Goal: Task Accomplishment & Management: Manage account settings

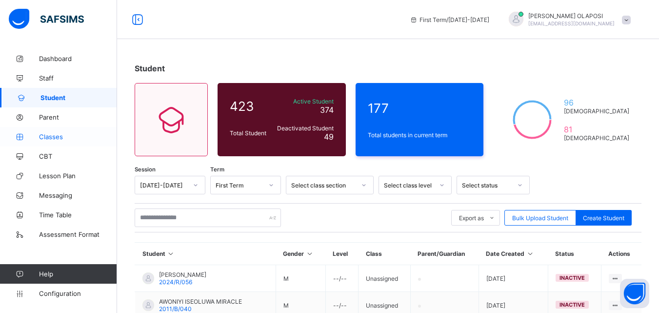
click at [73, 135] on span "Classes" at bounding box center [78, 137] width 78 height 8
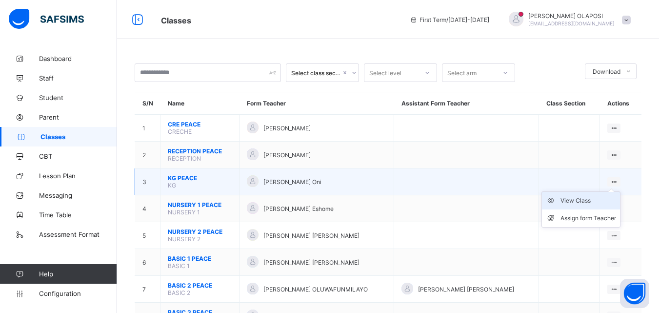
click at [603, 200] on div "View Class" at bounding box center [588, 201] width 56 height 10
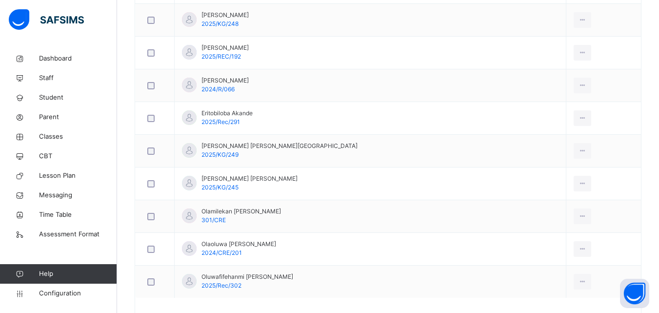
scroll to position [368, 0]
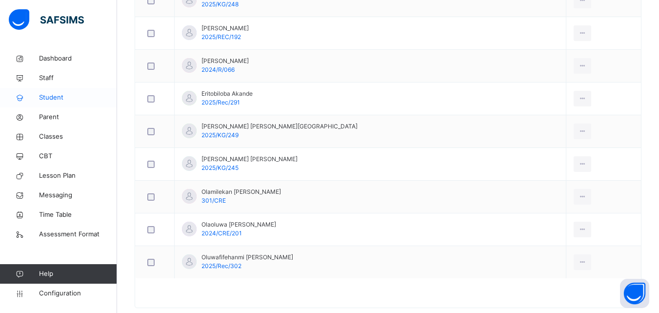
click at [64, 89] on link "Student" at bounding box center [58, 98] width 117 height 20
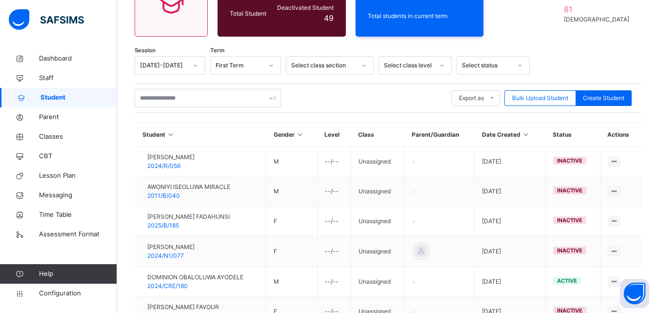
scroll to position [313, 0]
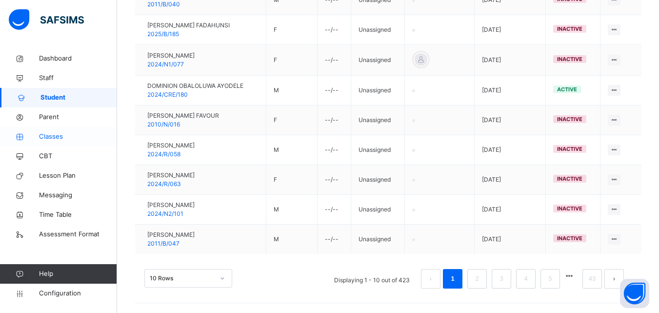
click at [60, 136] on span "Classes" at bounding box center [78, 137] width 78 height 10
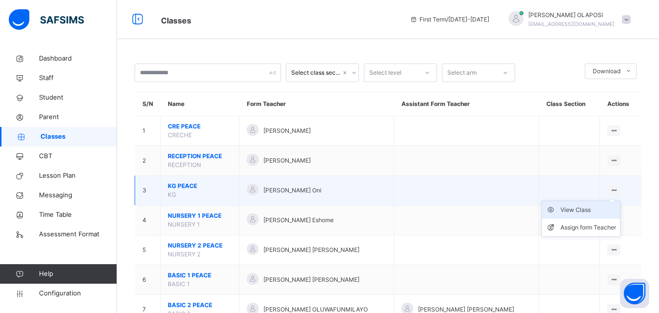
click at [602, 208] on div "View Class" at bounding box center [588, 210] width 56 height 10
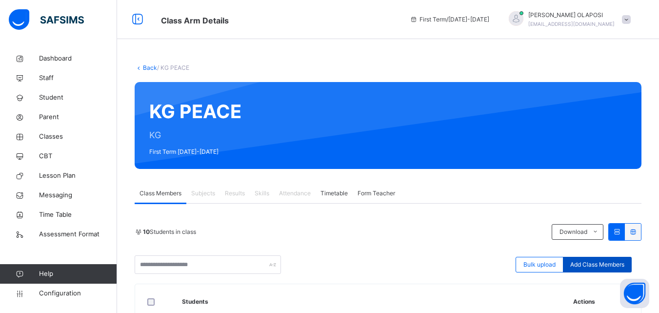
click at [610, 264] on span "Add Class Members" at bounding box center [597, 264] width 54 height 9
type input "*******"
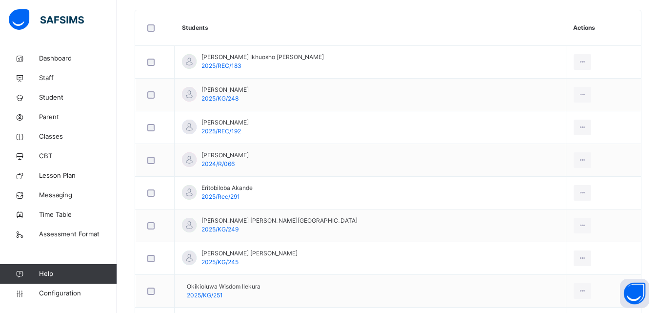
scroll to position [420, 0]
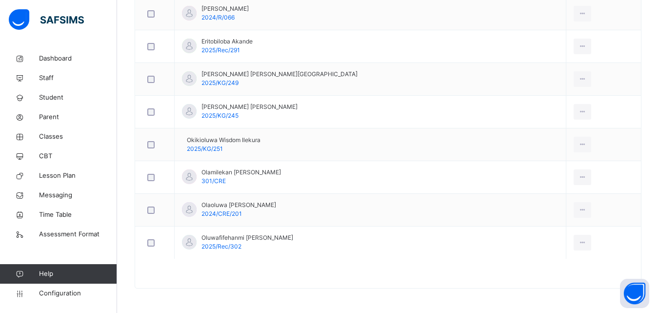
click at [432, 126] on td "[PERSON_NAME] [PERSON_NAME] 2025/KG/245" at bounding box center [371, 112] width 392 height 33
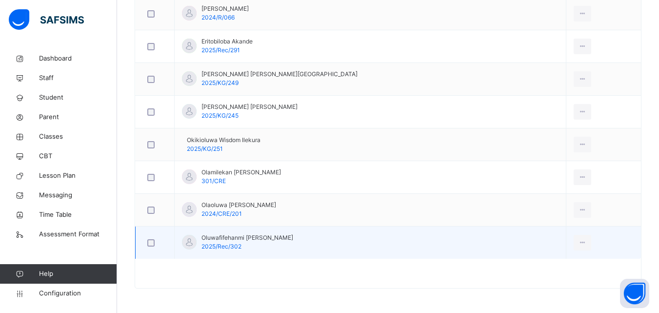
click at [536, 248] on td "[PERSON_NAME] 2025/Rec/302" at bounding box center [371, 242] width 392 height 33
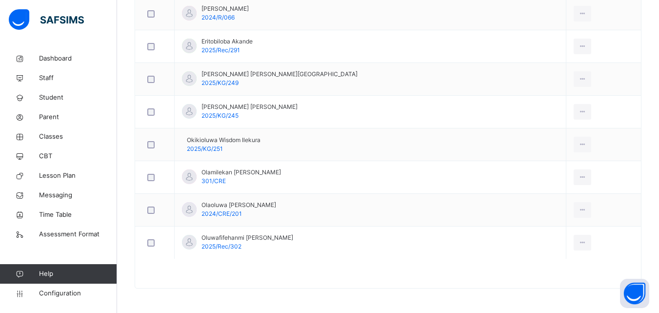
scroll to position [146, 0]
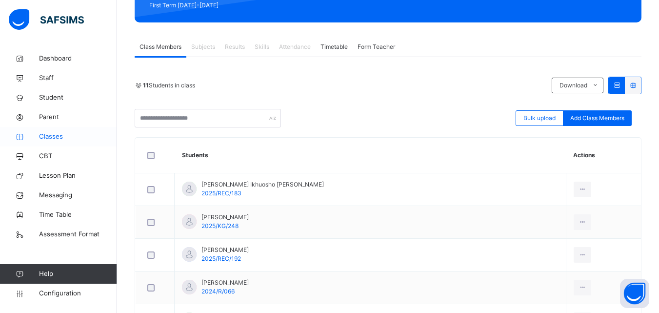
click at [69, 137] on span "Classes" at bounding box center [78, 137] width 78 height 10
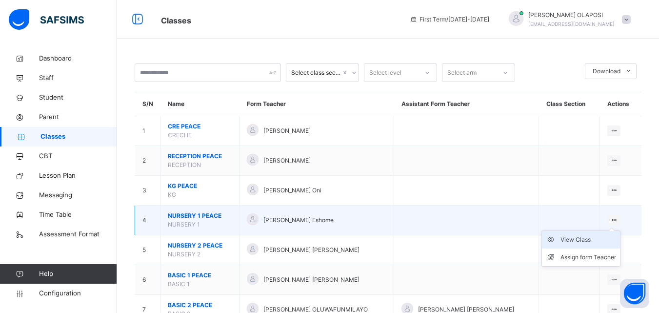
click at [602, 238] on div "View Class" at bounding box center [588, 240] width 56 height 10
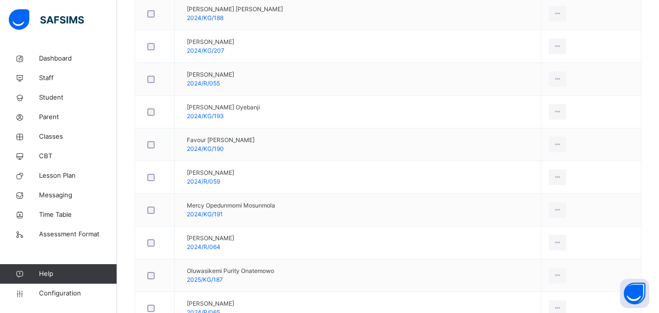
scroll to position [439, 0]
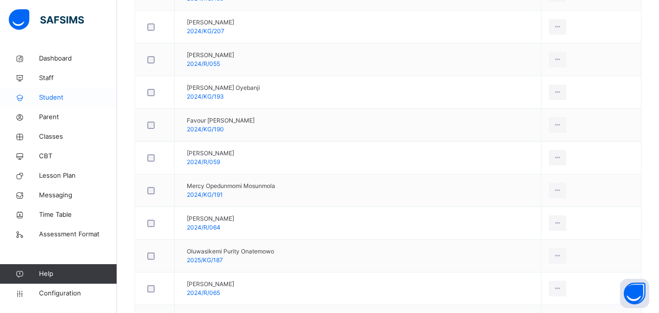
click at [65, 97] on span "Student" at bounding box center [78, 98] width 78 height 10
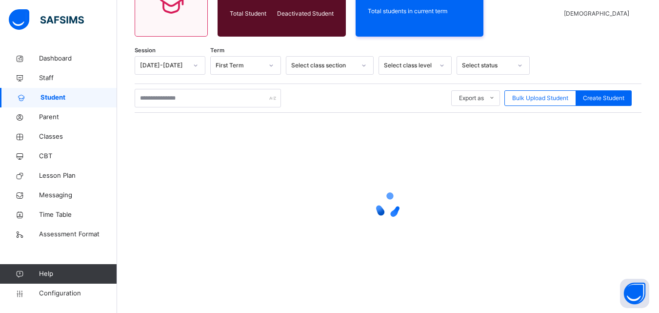
scroll to position [121, 0]
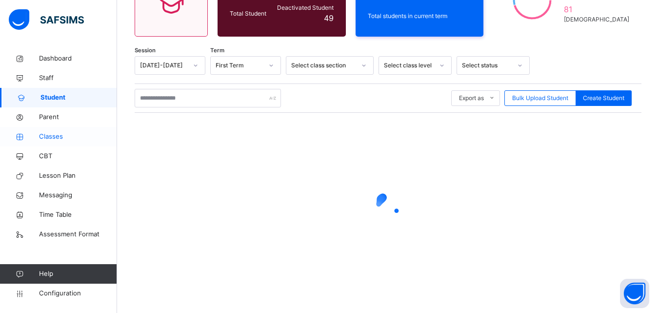
click at [65, 137] on span "Classes" at bounding box center [78, 137] width 78 height 10
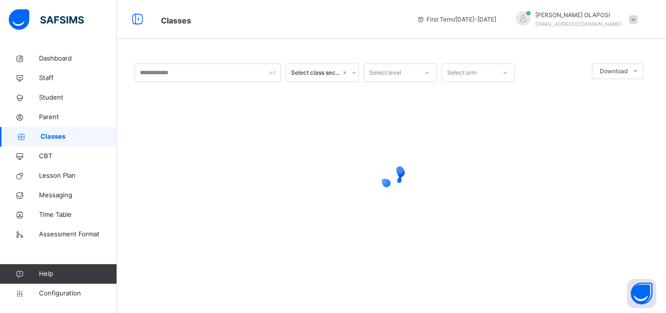
click at [65, 137] on span "Classes" at bounding box center [78, 137] width 77 height 10
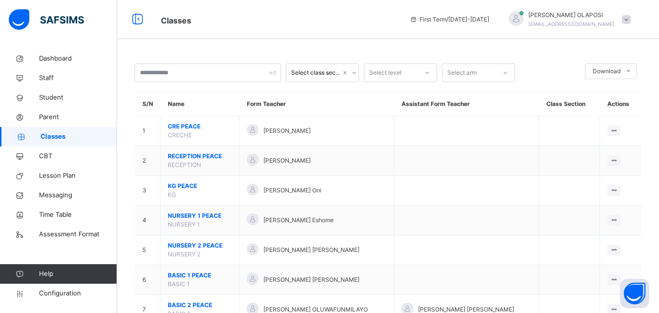
click at [592, 240] on td at bounding box center [569, 250] width 61 height 30
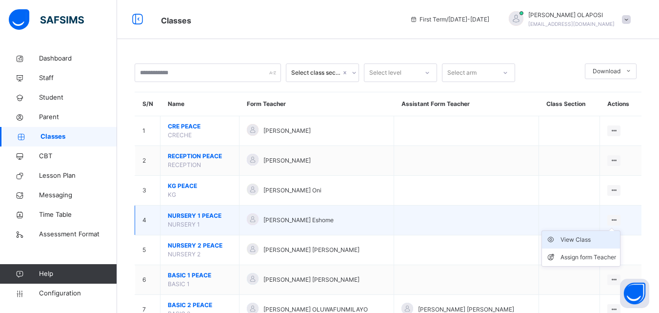
click at [612, 240] on div "View Class" at bounding box center [588, 240] width 56 height 10
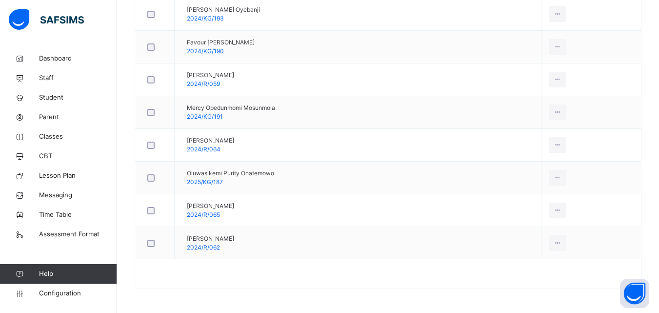
scroll to position [518, 0]
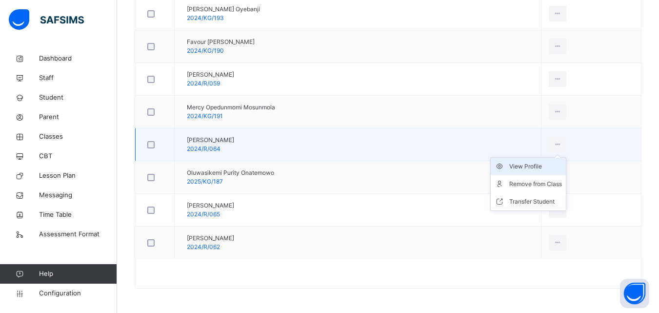
click at [543, 166] on div "View Profile" at bounding box center [535, 166] width 53 height 10
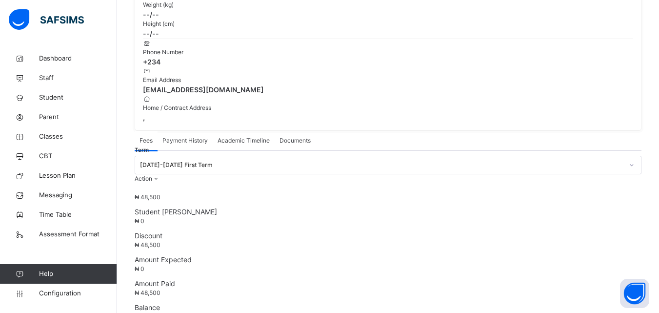
scroll to position [460, 0]
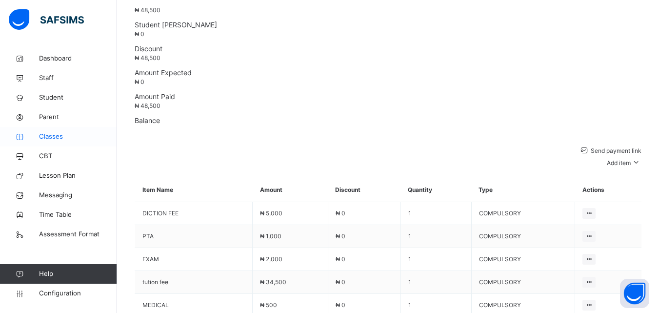
click at [60, 136] on span "Classes" at bounding box center [78, 137] width 78 height 10
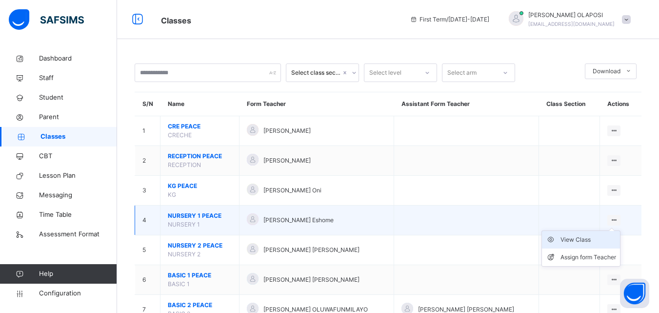
click at [582, 240] on div "View Class" at bounding box center [588, 240] width 56 height 10
